Goal: Information Seeking & Learning: Learn about a topic

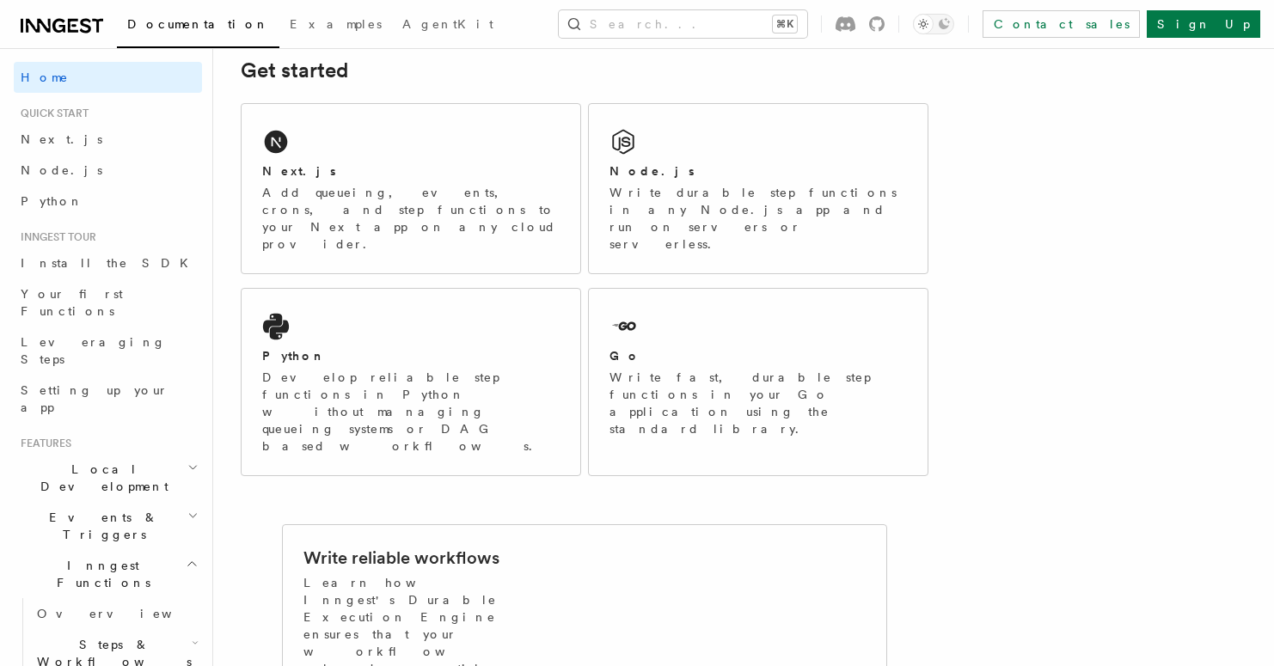
scroll to position [256, 0]
click at [390, 174] on div "Next.js" at bounding box center [410, 170] width 297 height 18
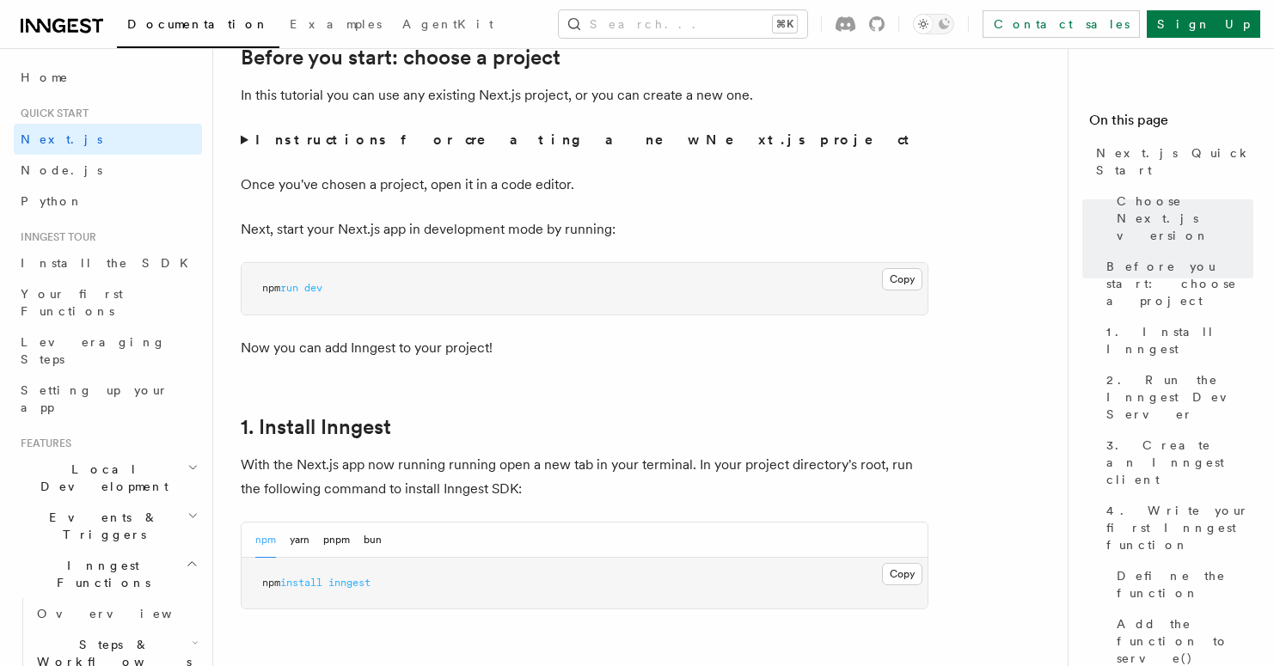
scroll to position [612, 0]
click at [242, 141] on summary "Instructions for creating a new Next.js project" at bounding box center [585, 139] width 688 height 24
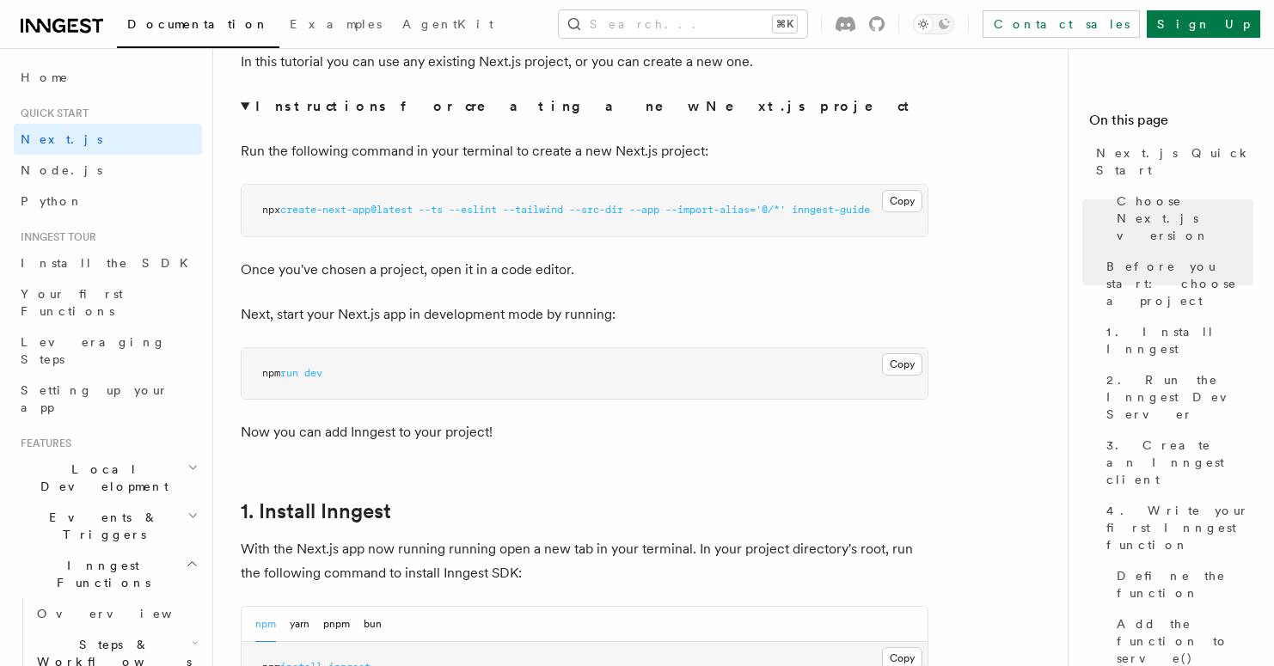
scroll to position [631, 0]
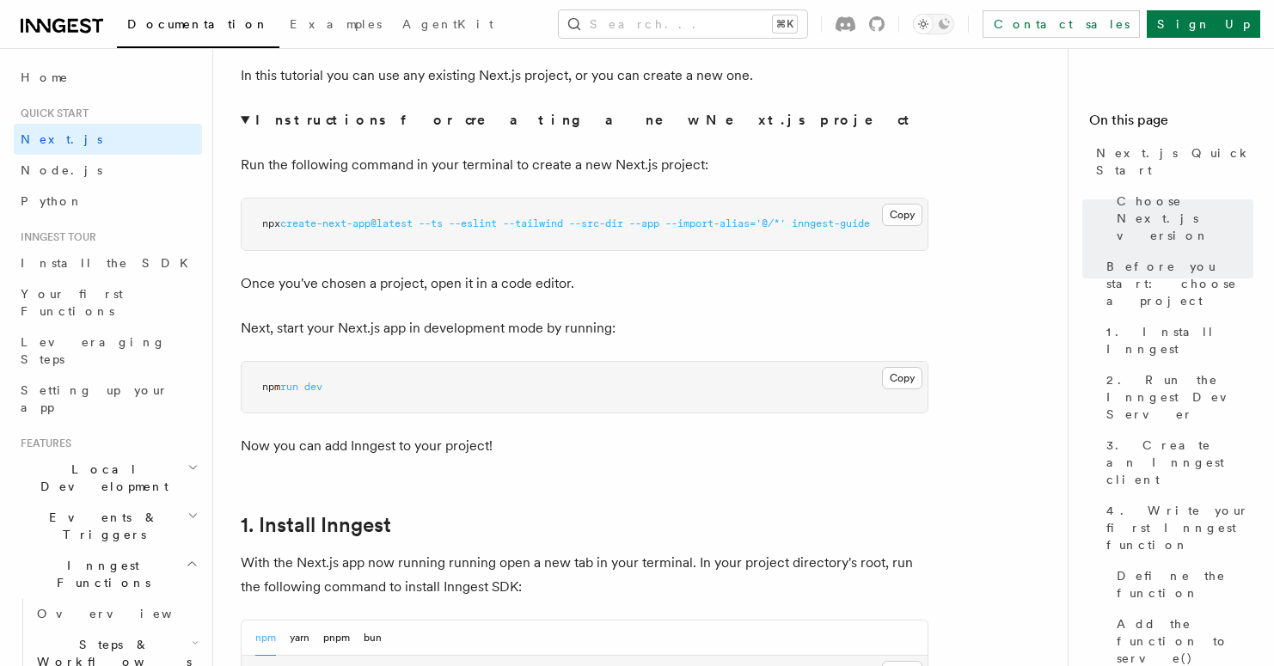
click at [249, 117] on summary "Instructions for creating a new Next.js project" at bounding box center [585, 120] width 688 height 24
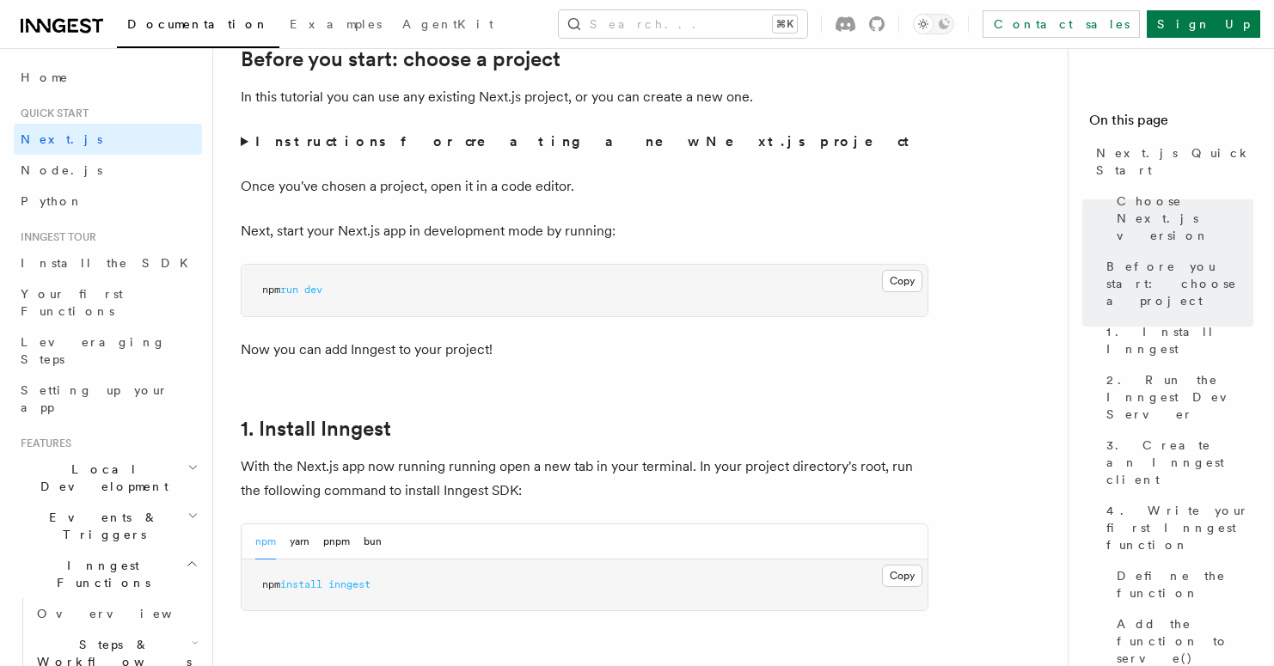
scroll to position [605, 0]
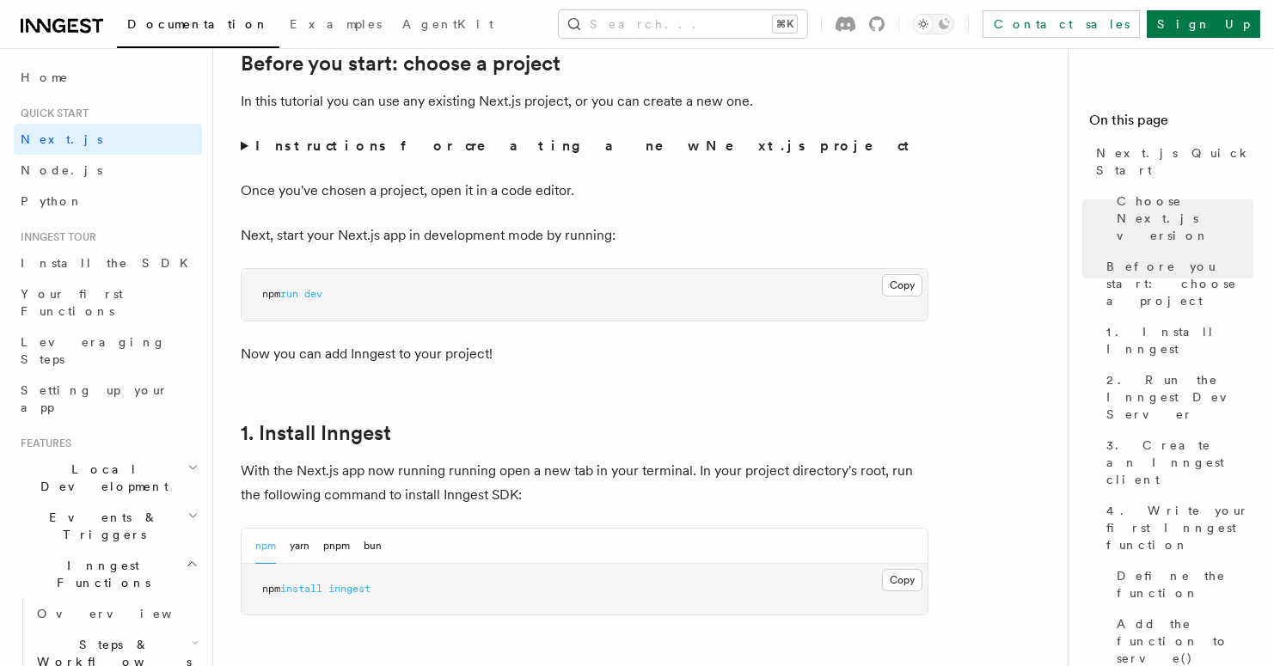
click at [243, 145] on summary "Instructions for creating a new Next.js project" at bounding box center [585, 146] width 688 height 24
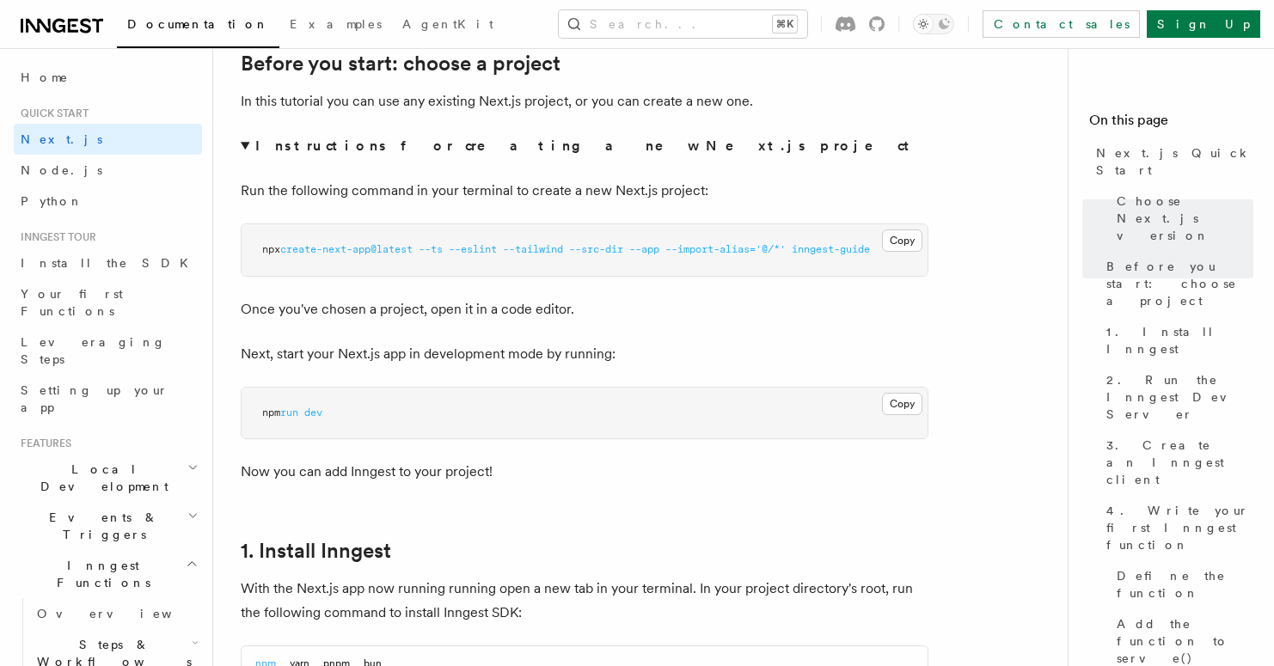
click at [247, 141] on summary "Instructions for creating a new Next.js project" at bounding box center [585, 146] width 688 height 24
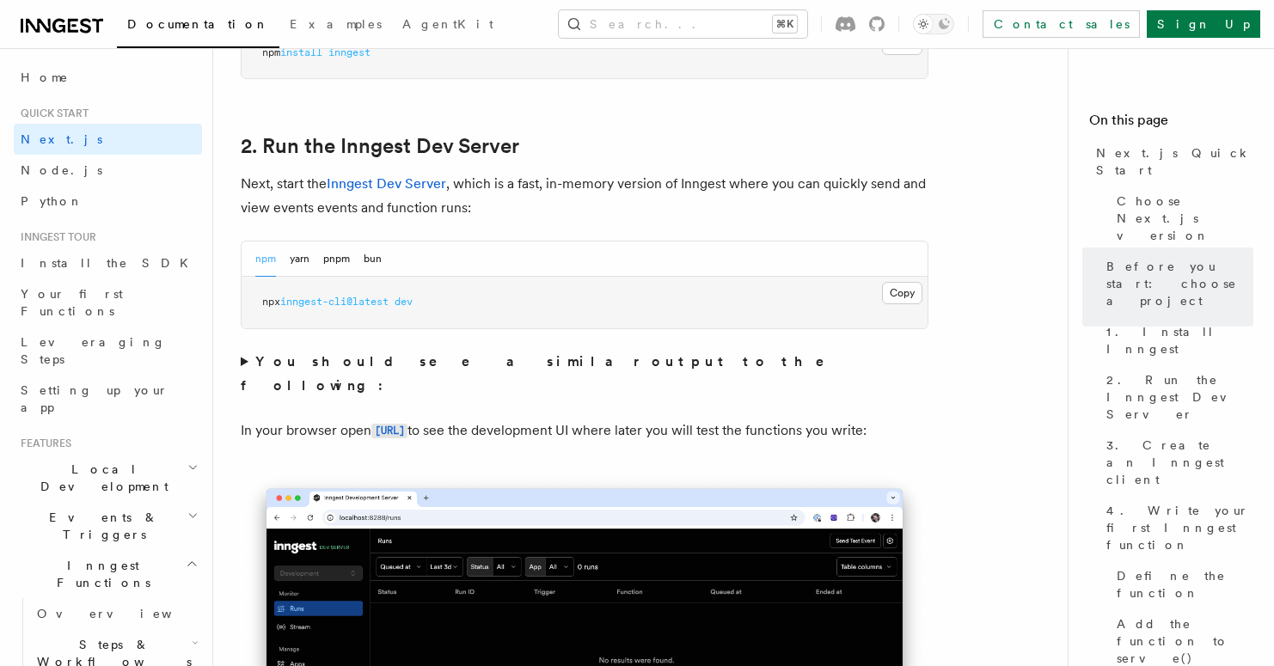
scroll to position [1156, 0]
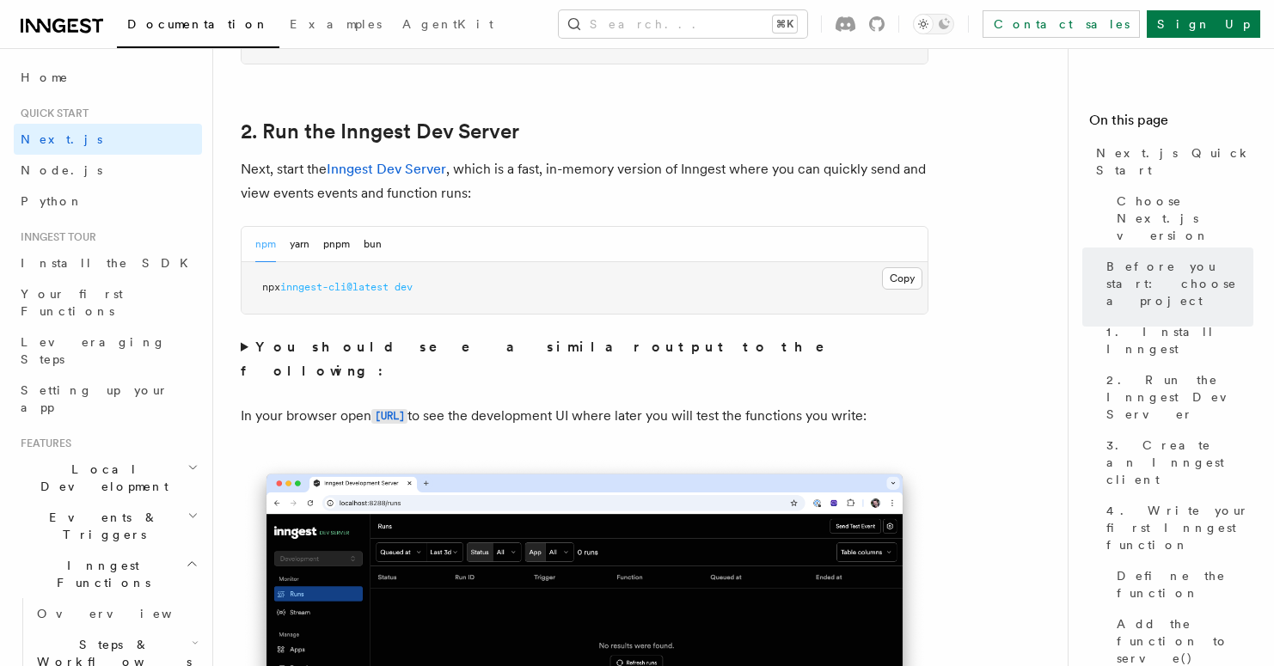
click at [245, 346] on summary "You should see a similar output to the following:" at bounding box center [585, 359] width 688 height 48
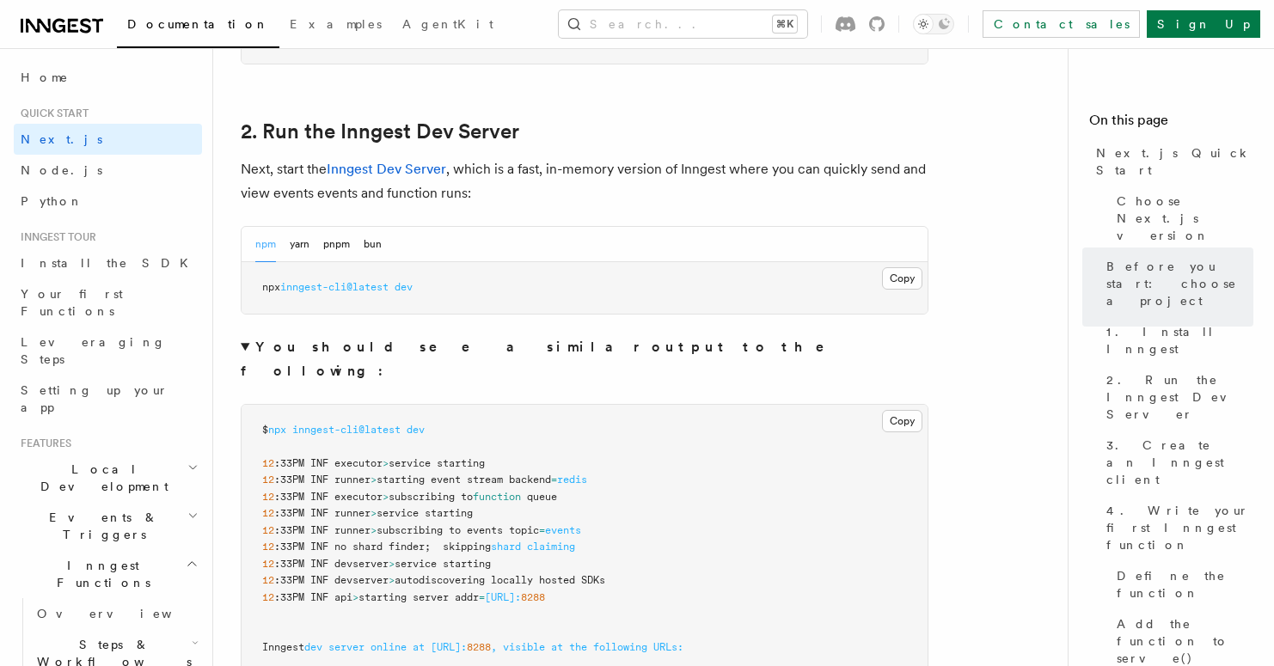
click at [245, 346] on summary "You should see a similar output to the following:" at bounding box center [585, 359] width 688 height 48
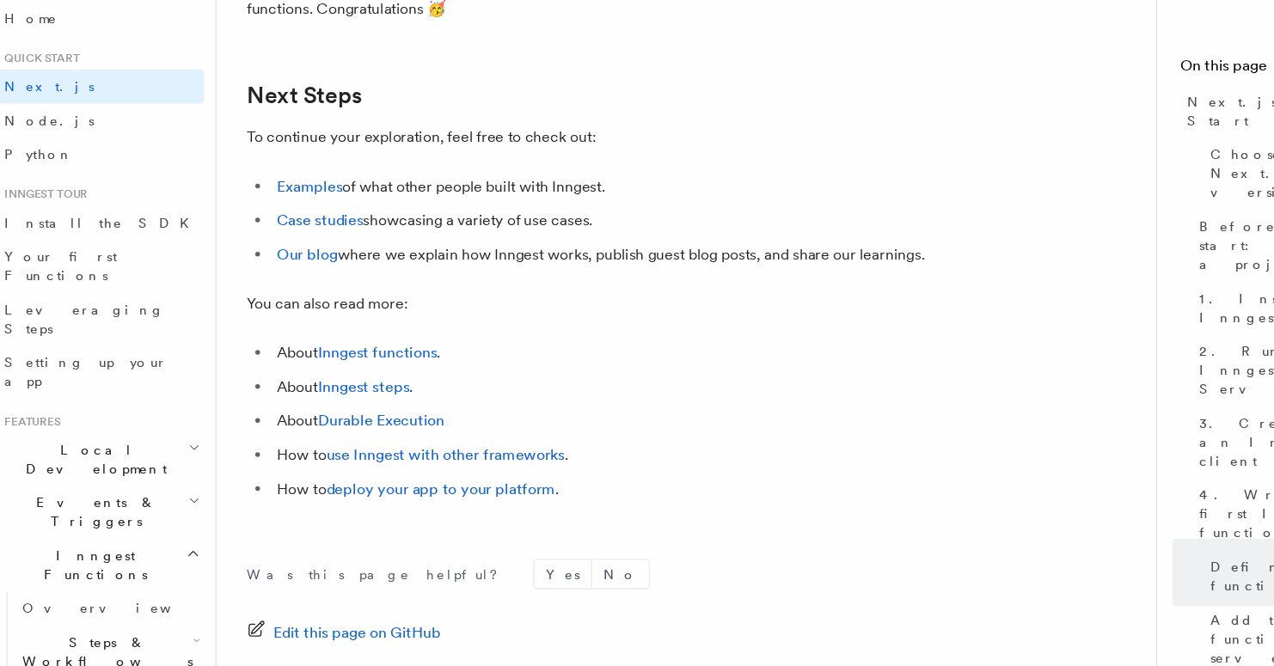
scroll to position [10701, 0]
click at [313, 236] on link "Examples" at bounding box center [297, 228] width 59 height 16
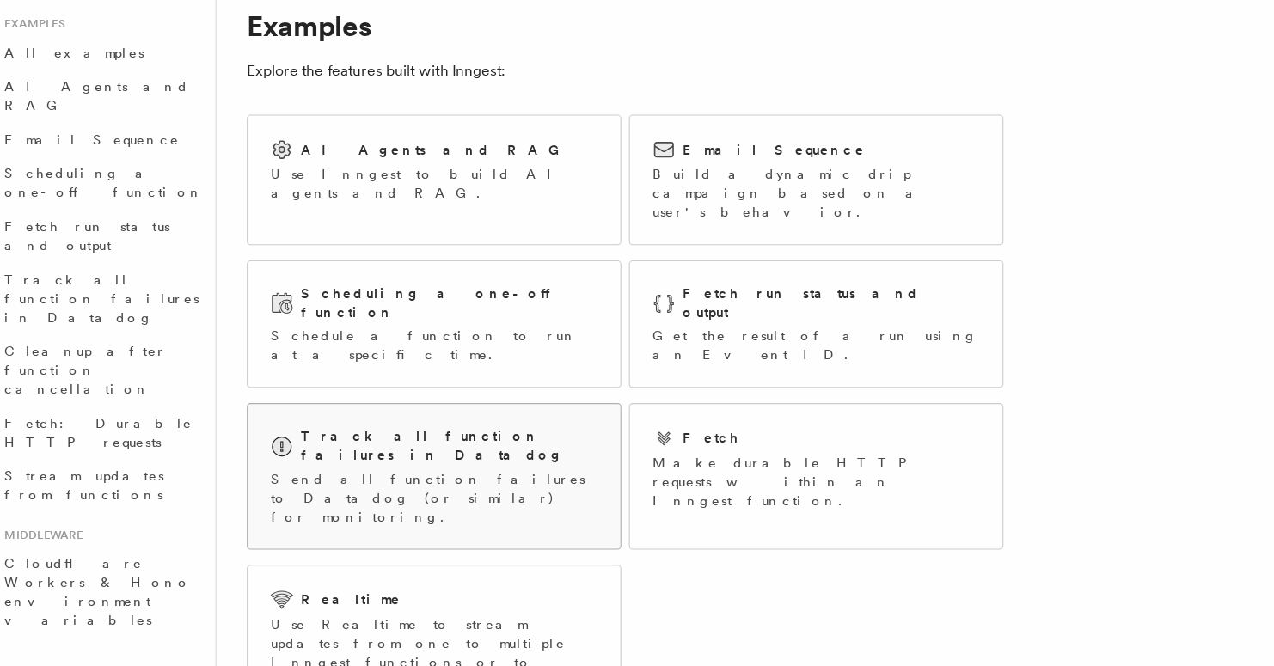
scroll to position [35, 0]
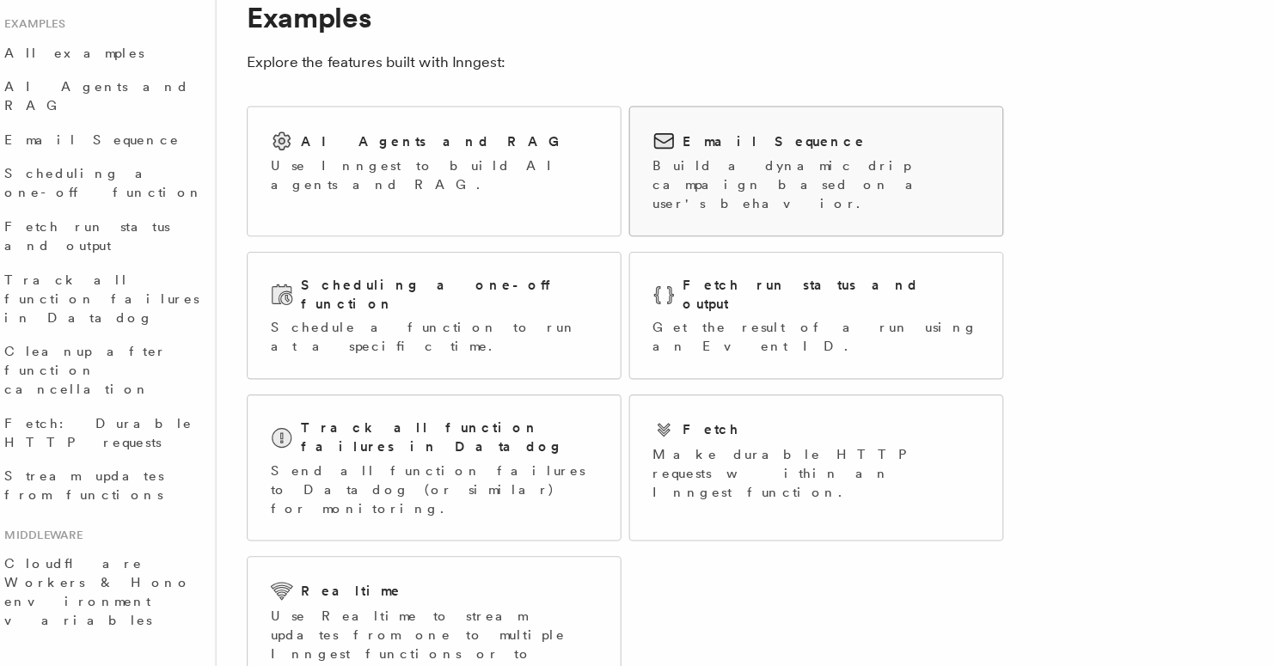
click at [674, 226] on p "Build a dynamic drip campaign based on a user's behavior." at bounding box center [757, 229] width 297 height 52
click at [347, 213] on p "Use Inngest to build AI agents and RAG." at bounding box center [410, 220] width 297 height 34
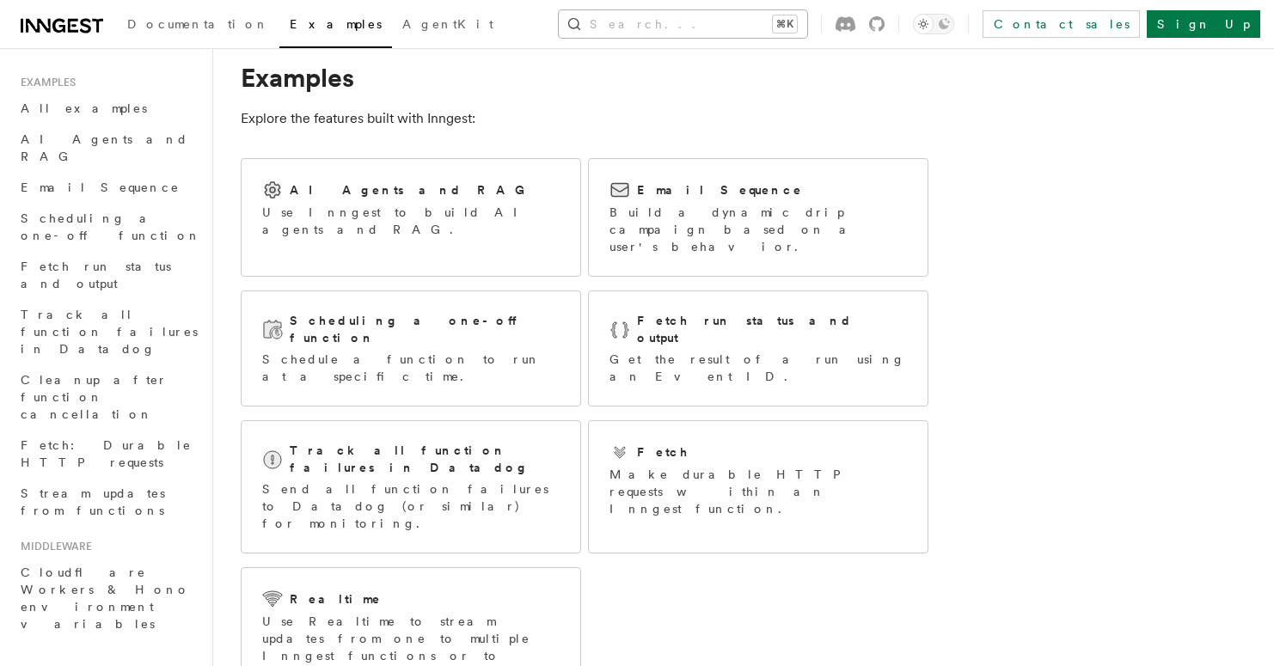
click at [681, 18] on button "Search... ⌘K" at bounding box center [683, 24] width 248 height 28
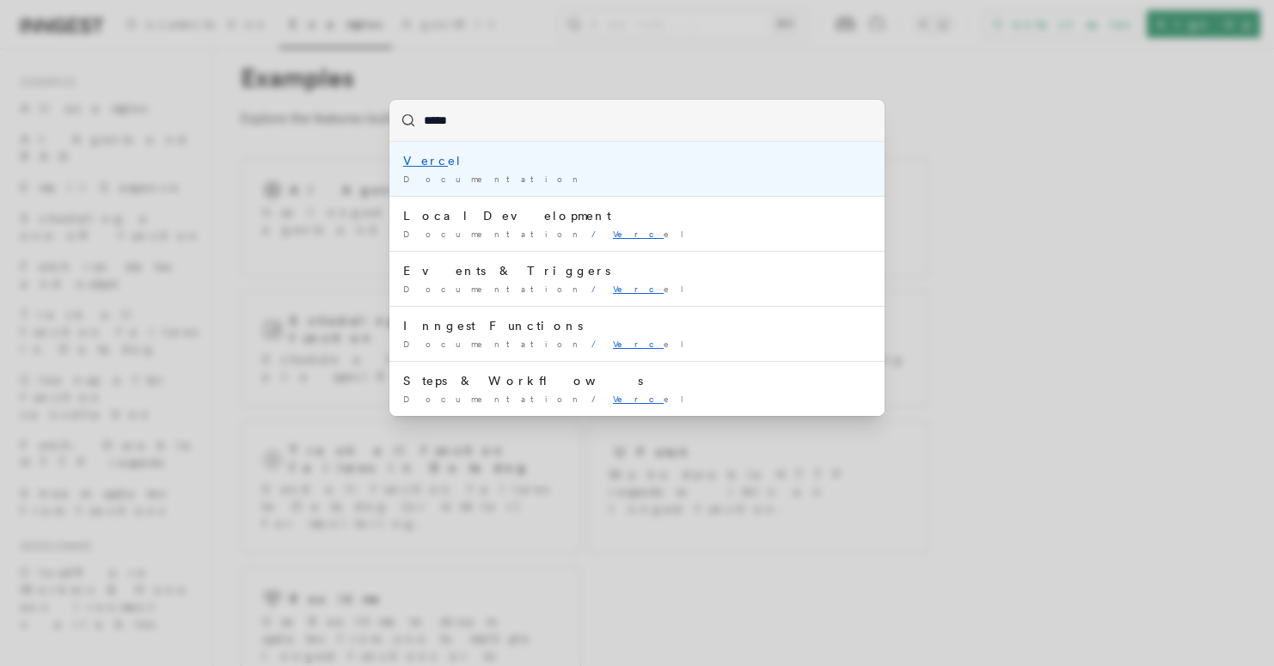
type input "******"
click at [578, 166] on div "Vercel" at bounding box center [637, 160] width 468 height 17
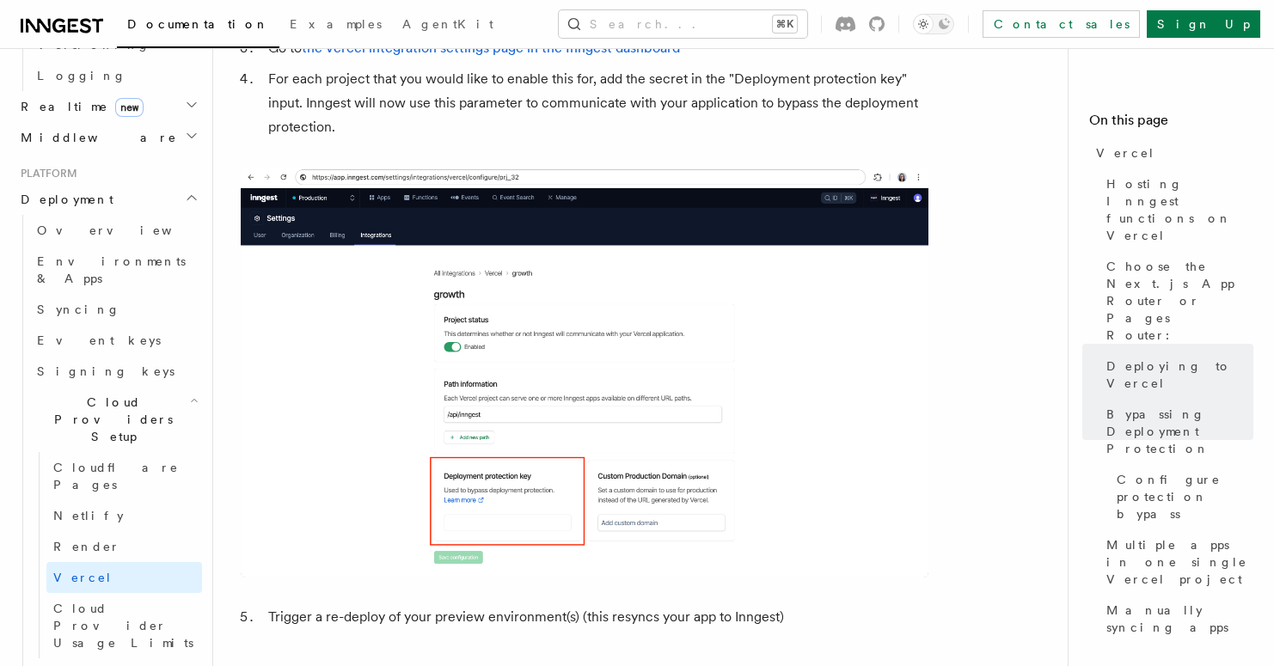
scroll to position [822, 0]
click at [150, 603] on span "Cloud Provider Usage Limits" at bounding box center [123, 627] width 140 height 48
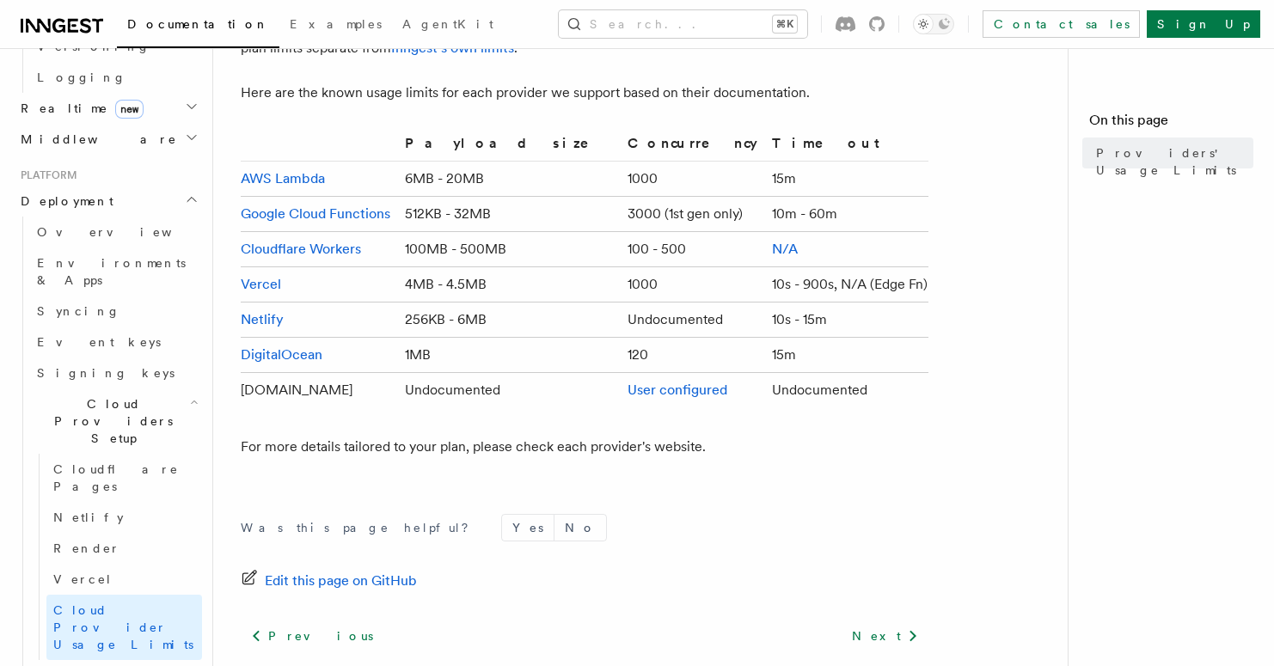
scroll to position [145, 0]
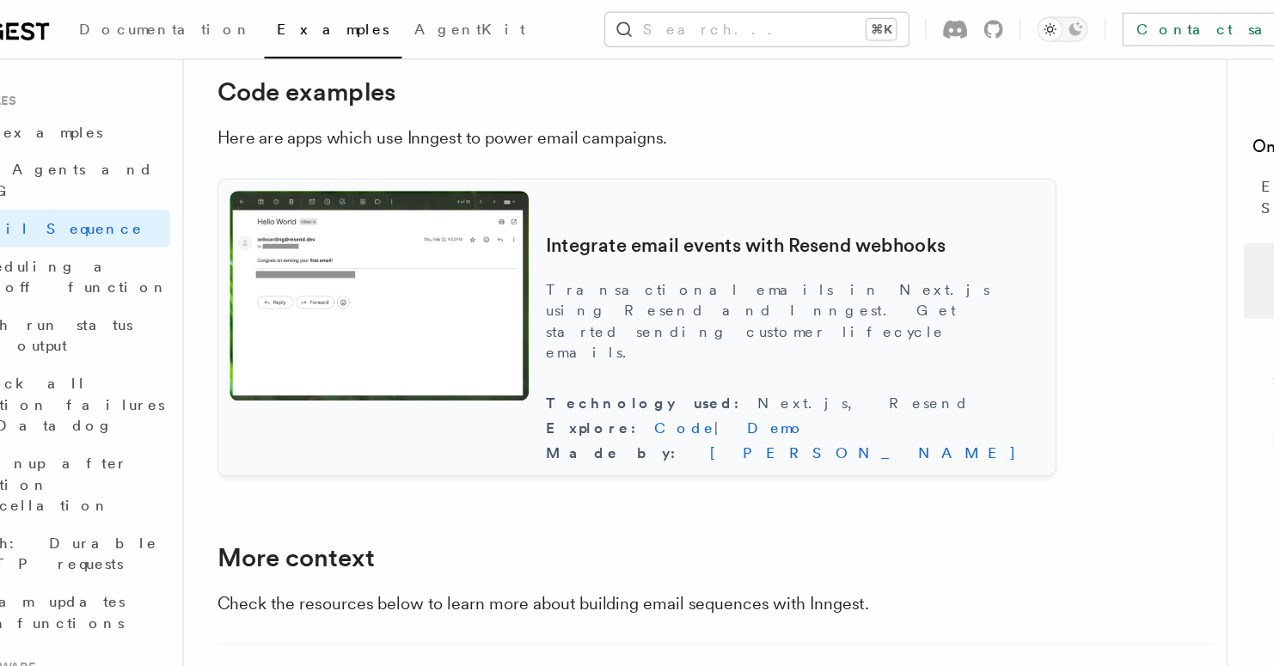
scroll to position [1590, 0]
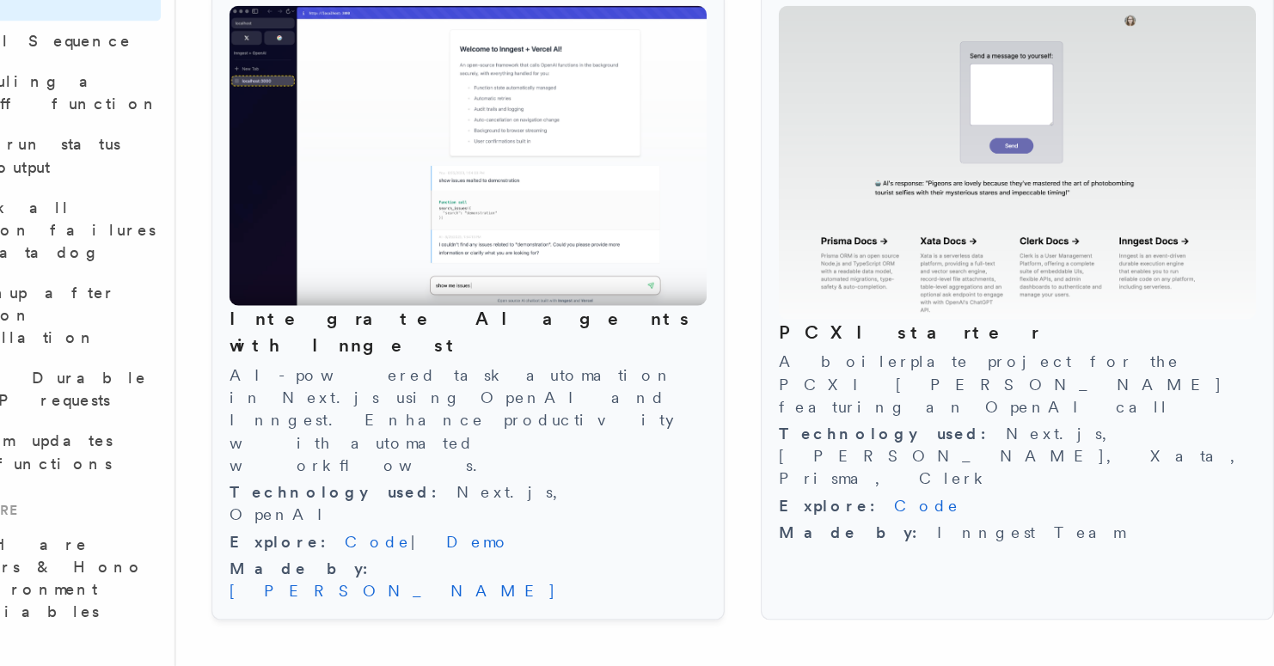
scroll to position [1797, 0]
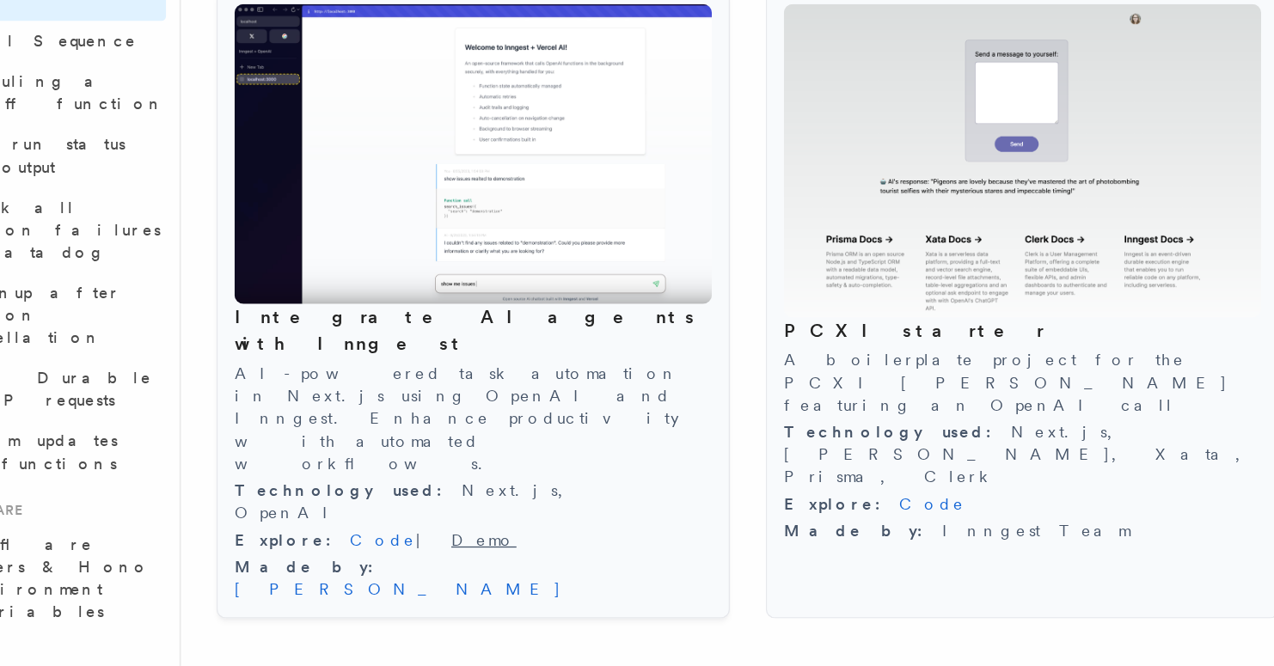
click at [420, 562] on link "Demo" at bounding box center [445, 569] width 50 height 14
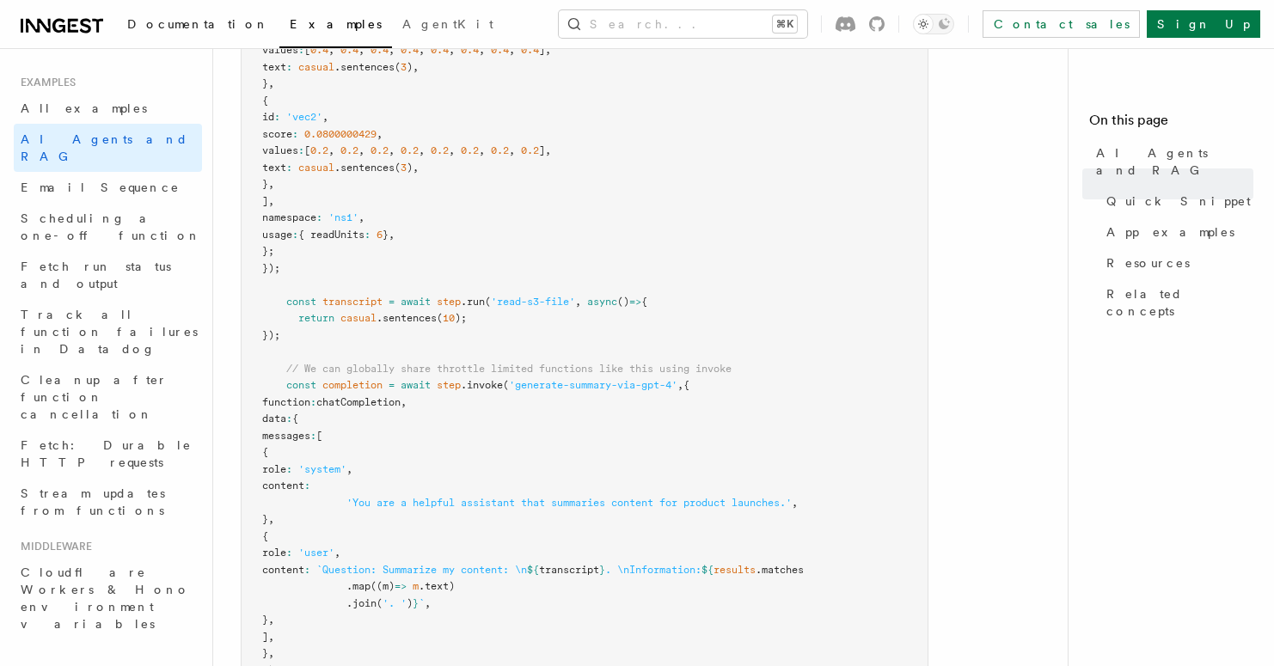
scroll to position [0, 0]
